Goal: Check status: Check status

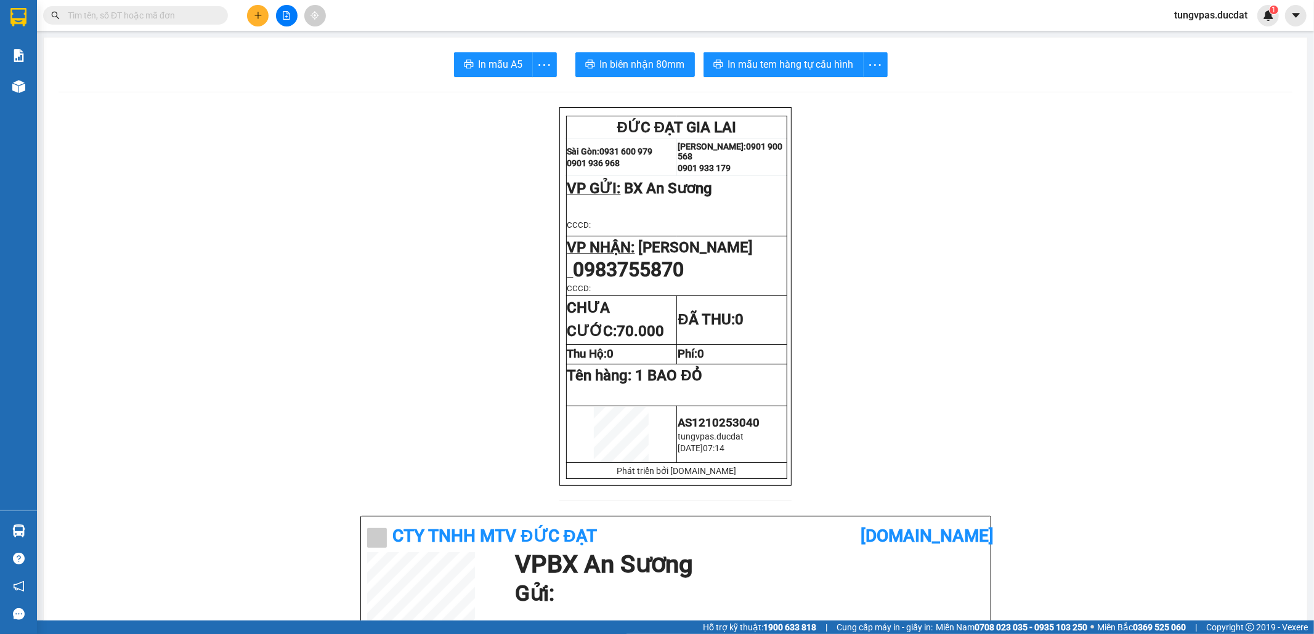
click at [291, 20] on button at bounding box center [287, 16] width 22 height 22
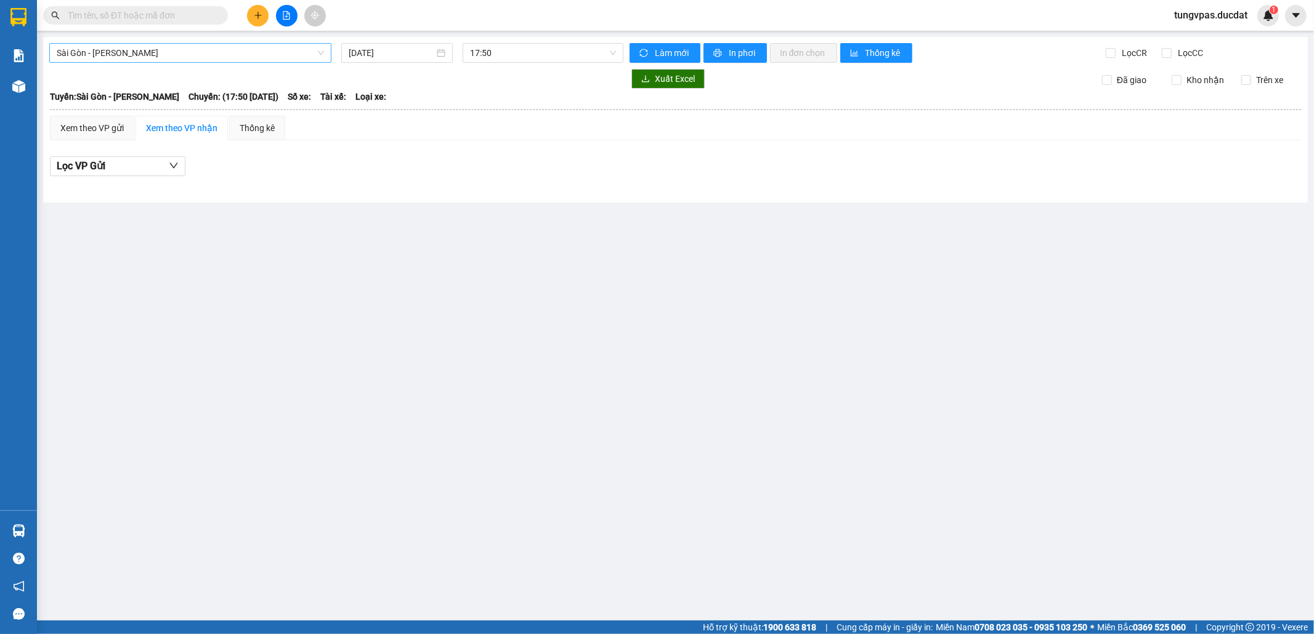
click at [286, 60] on span "Sài Gòn - [PERSON_NAME]" at bounding box center [190, 53] width 267 height 18
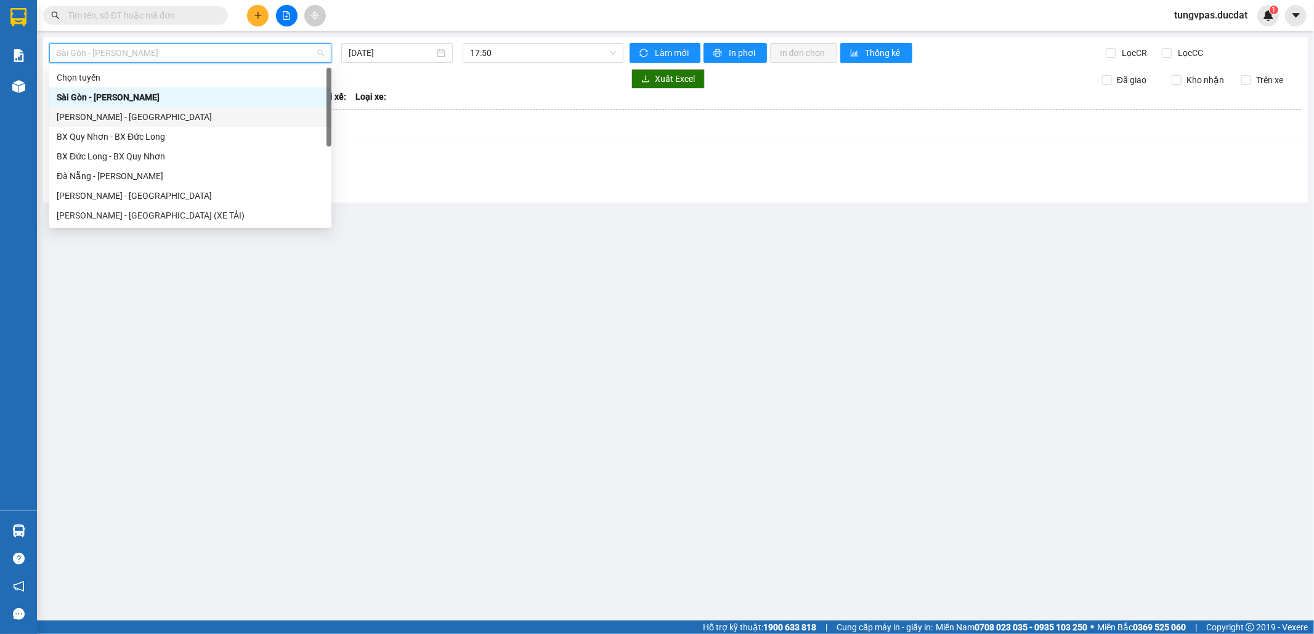
click at [209, 110] on div "[PERSON_NAME] - [GEOGRAPHIC_DATA]" at bounding box center [190, 117] width 267 height 14
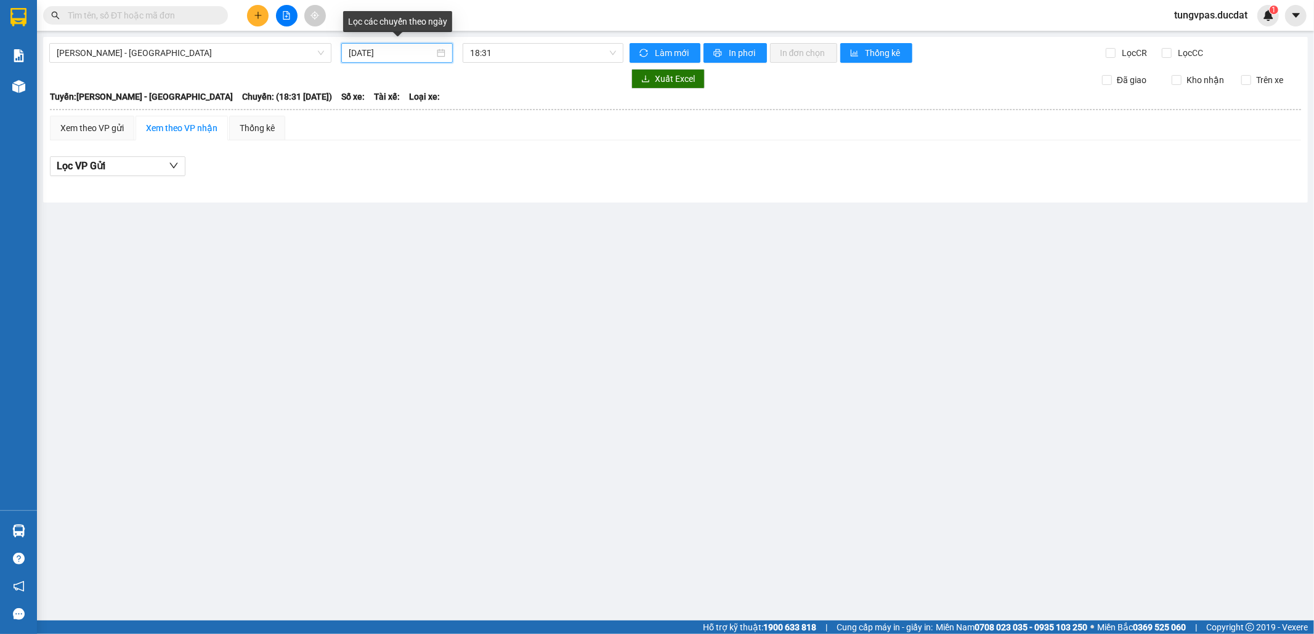
click at [425, 53] on input "[DATE]" at bounding box center [392, 53] width 86 height 14
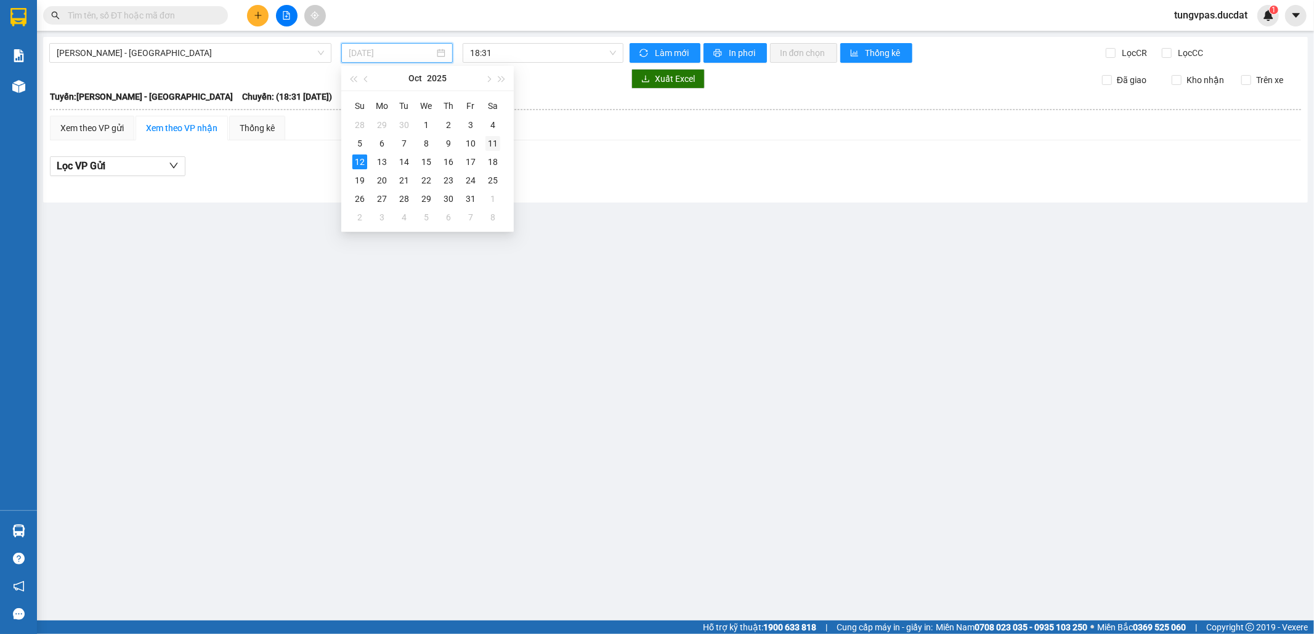
click at [496, 138] on div "11" at bounding box center [492, 143] width 15 height 15
type input "[DATE]"
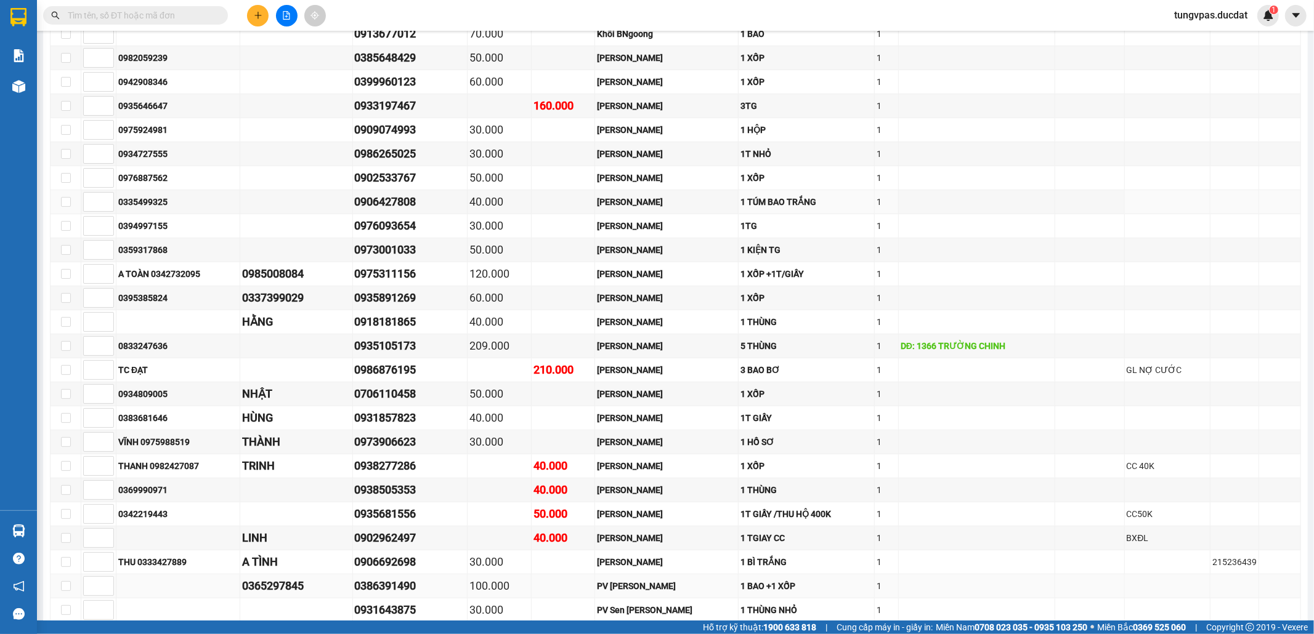
scroll to position [678, 0]
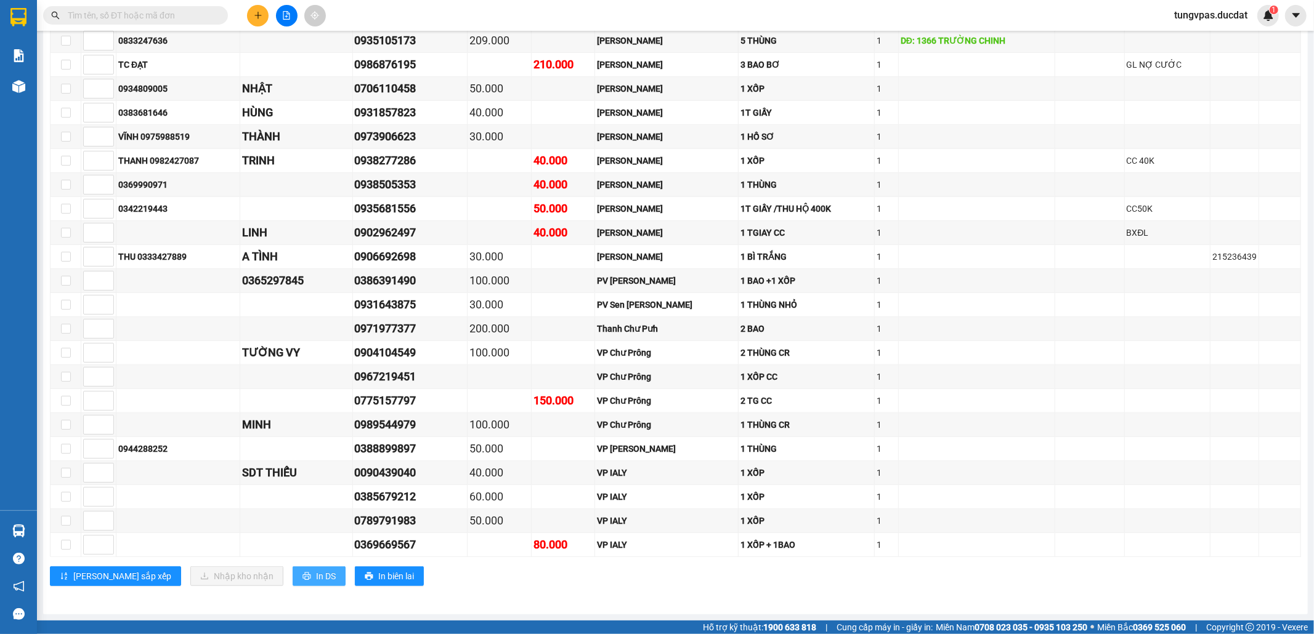
click at [293, 582] on button "In DS" at bounding box center [319, 577] width 53 height 20
